Goal: Transaction & Acquisition: Purchase product/service

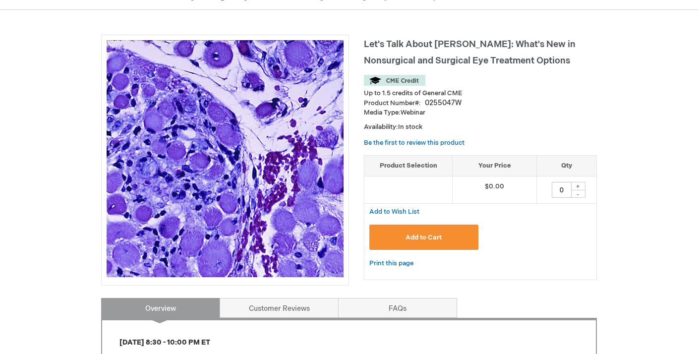
scroll to position [128, 0]
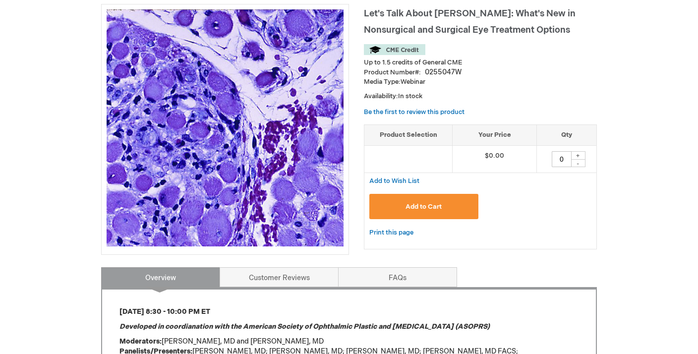
click at [439, 200] on button "Add to Cart" at bounding box center [424, 206] width 109 height 25
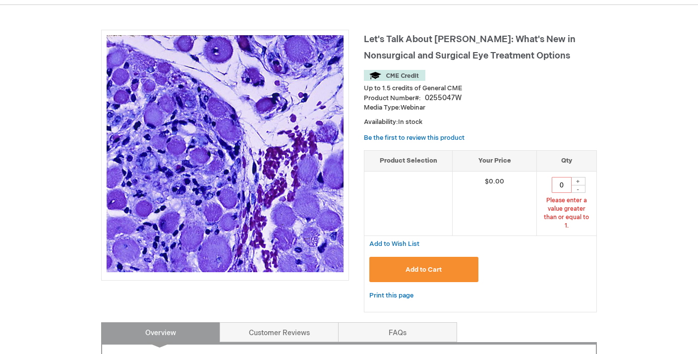
scroll to position [117, 0]
click at [580, 180] on div "+" at bounding box center [578, 182] width 15 height 8
type input "1"
click at [455, 261] on button "Add to Cart" at bounding box center [424, 269] width 109 height 25
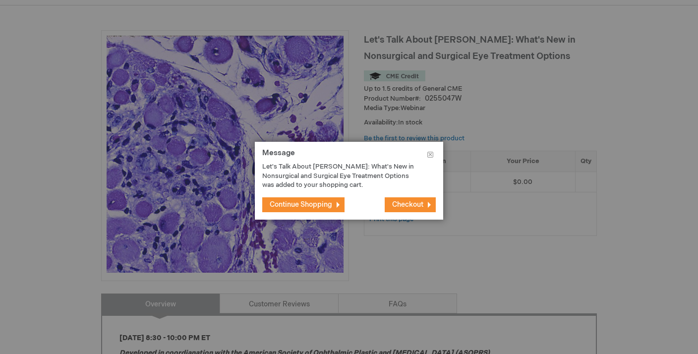
click at [402, 203] on span "Checkout" at bounding box center [407, 204] width 31 height 8
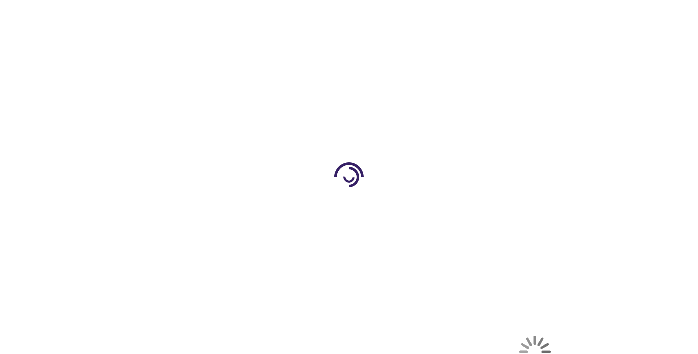
select select "US"
select select "27"
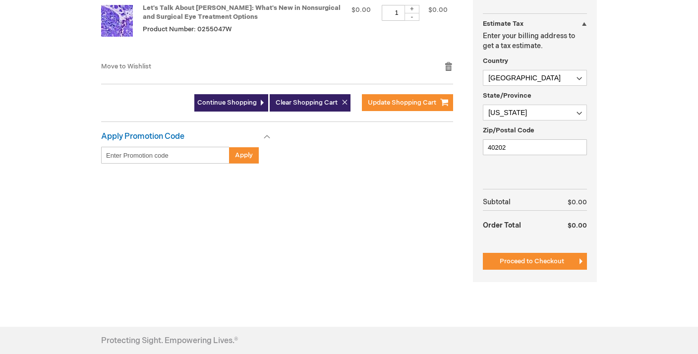
scroll to position [292, 0]
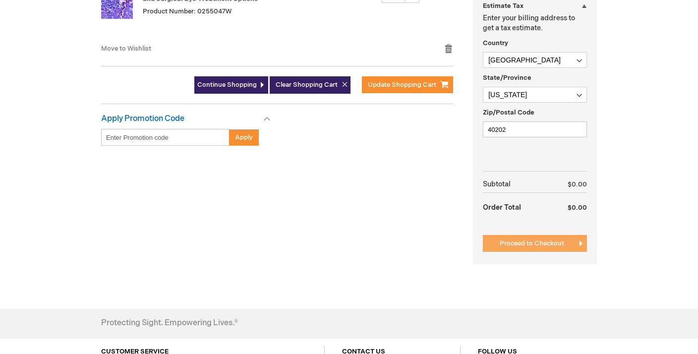
click at [502, 244] on span "Proceed to Checkout" at bounding box center [532, 244] width 64 height 8
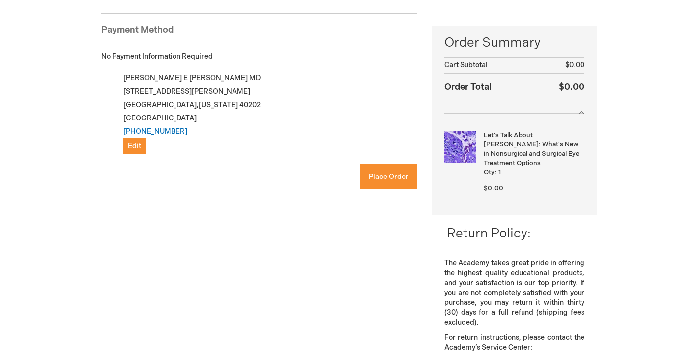
scroll to position [144, 0]
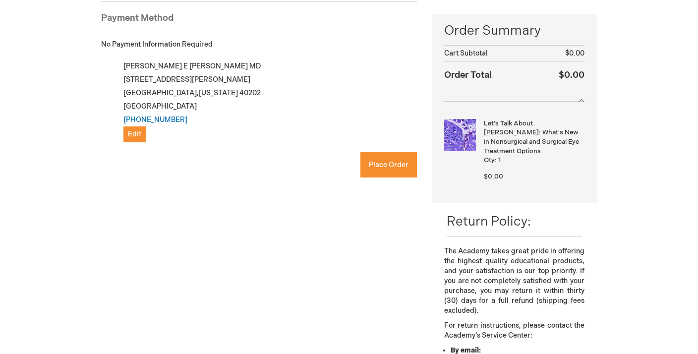
checkbox input "true"
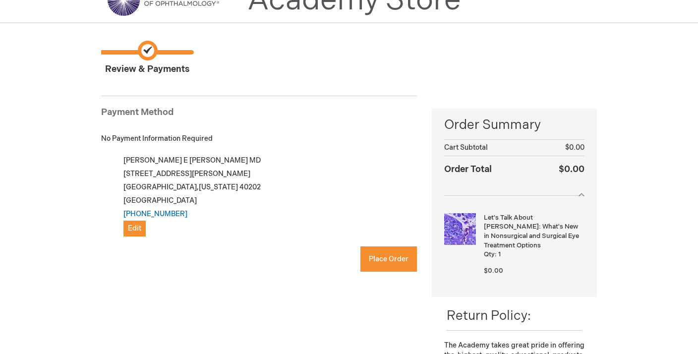
scroll to position [50, 0]
click at [388, 257] on span "Place Order" at bounding box center [389, 259] width 40 height 8
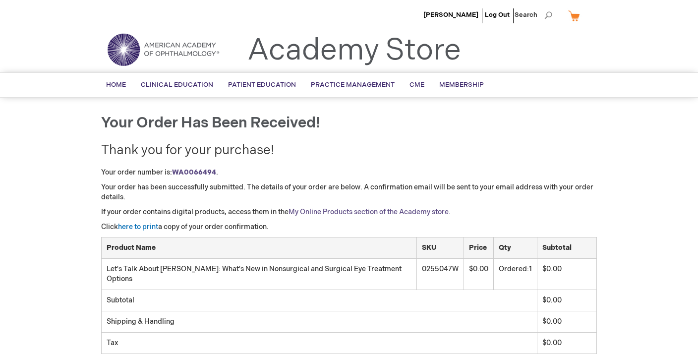
click at [363, 211] on link "My Online Products section of the Academy store." at bounding box center [370, 212] width 162 height 8
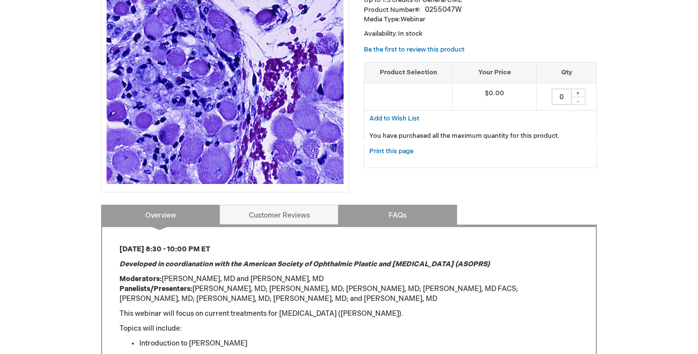
click at [364, 206] on link "FAQs" at bounding box center [397, 215] width 119 height 20
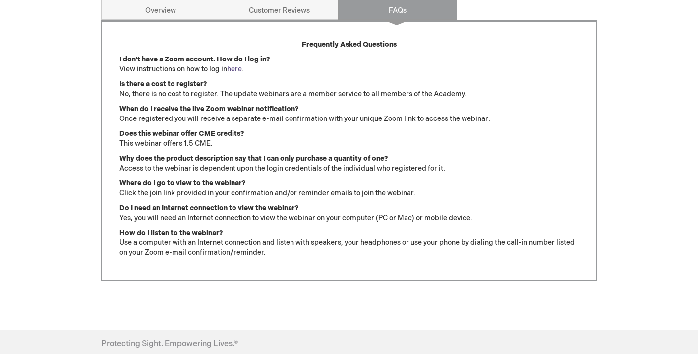
click at [237, 68] on link "here" at bounding box center [234, 69] width 15 height 8
